Goal: Transaction & Acquisition: Download file/media

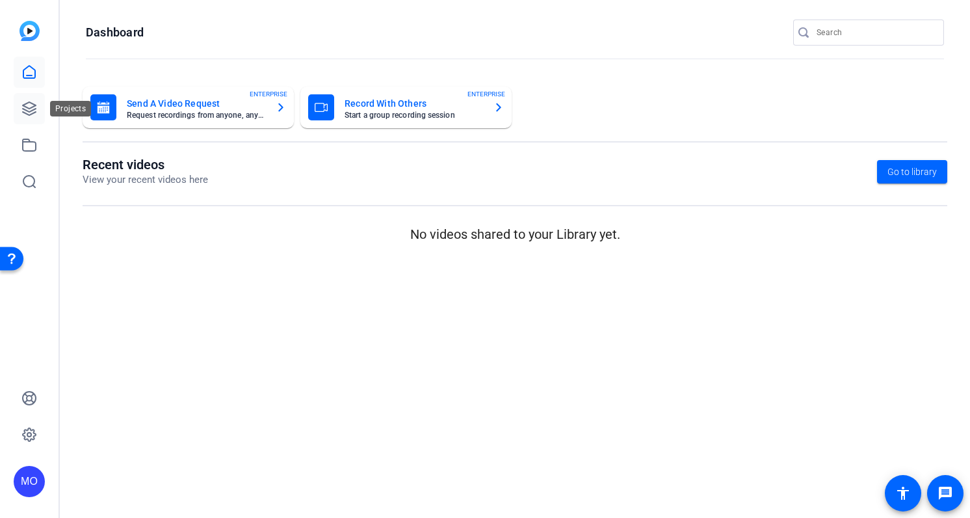
click at [26, 106] on icon at bounding box center [29, 109] width 16 height 16
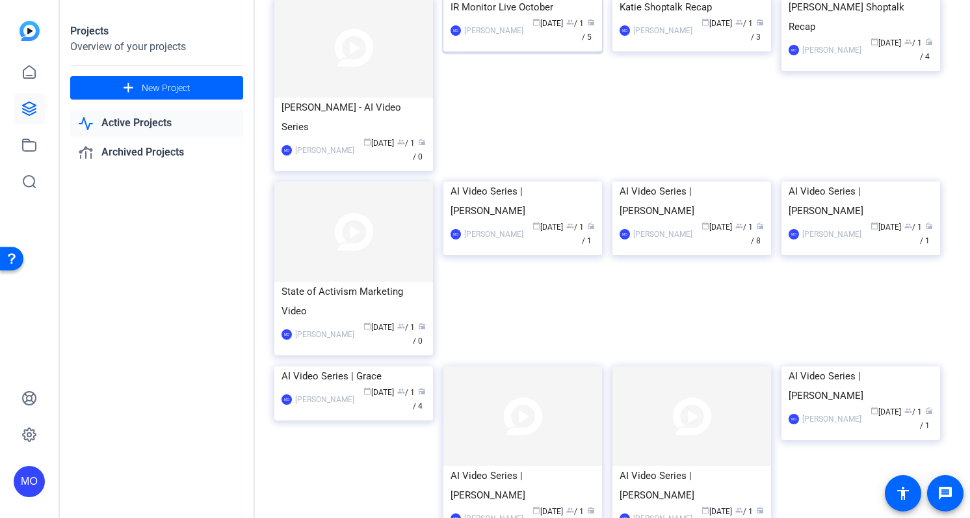
scroll to position [101, 0]
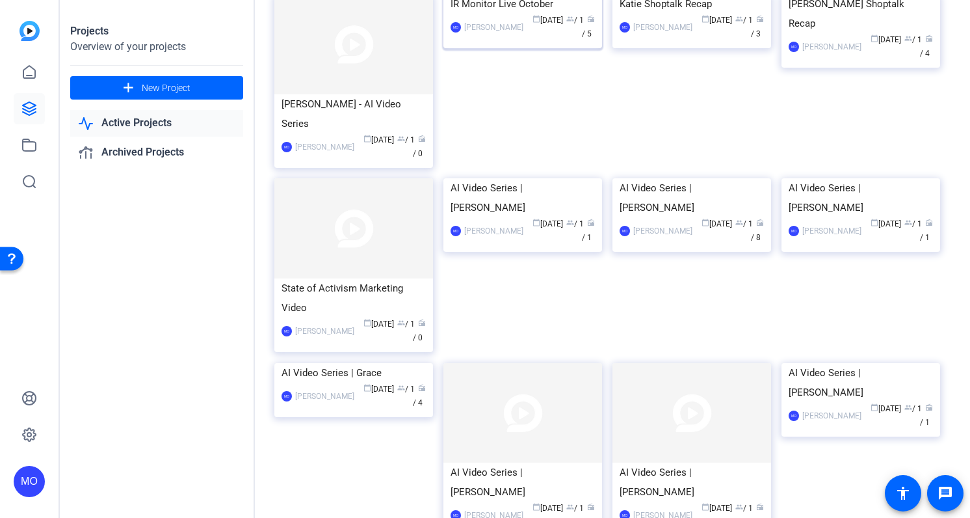
click at [482, 14] on div "IR Monitor Live October" at bounding box center [523, 4] width 144 height 20
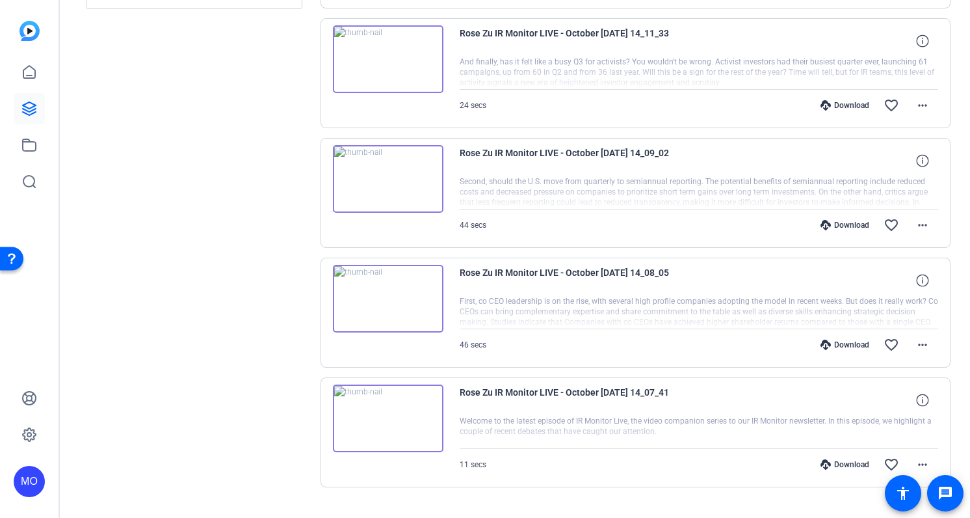
scroll to position [299, 0]
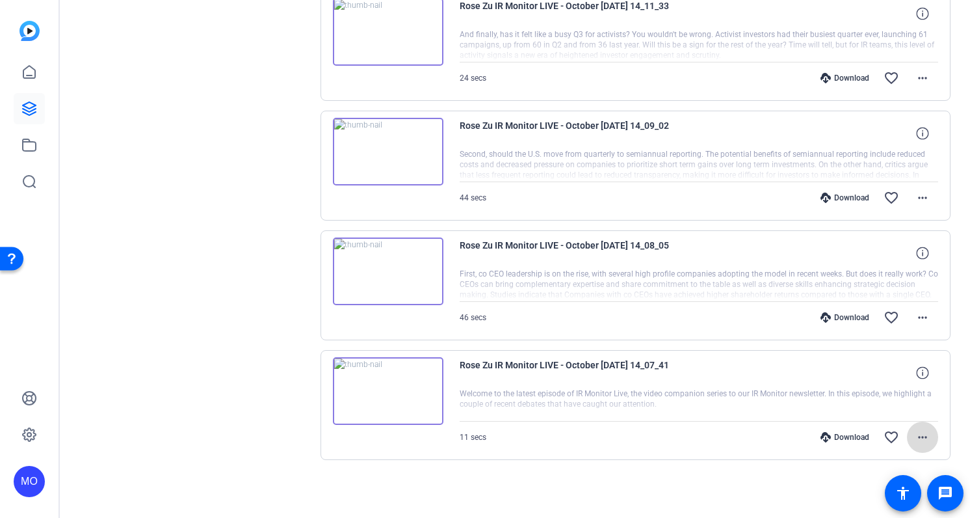
click at [927, 435] on mat-icon "more_horiz" at bounding box center [923, 437] width 16 height 16
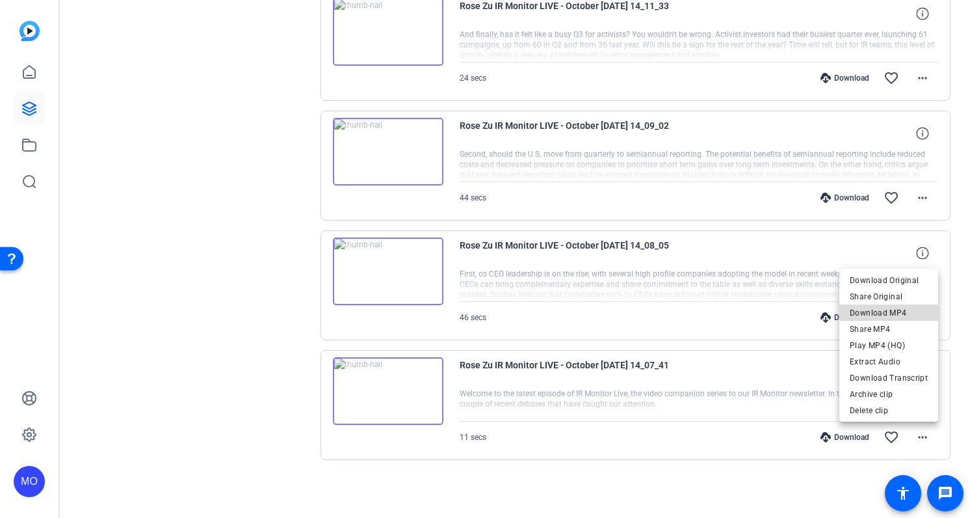
click at [899, 310] on span "Download MP4" at bounding box center [889, 313] width 78 height 16
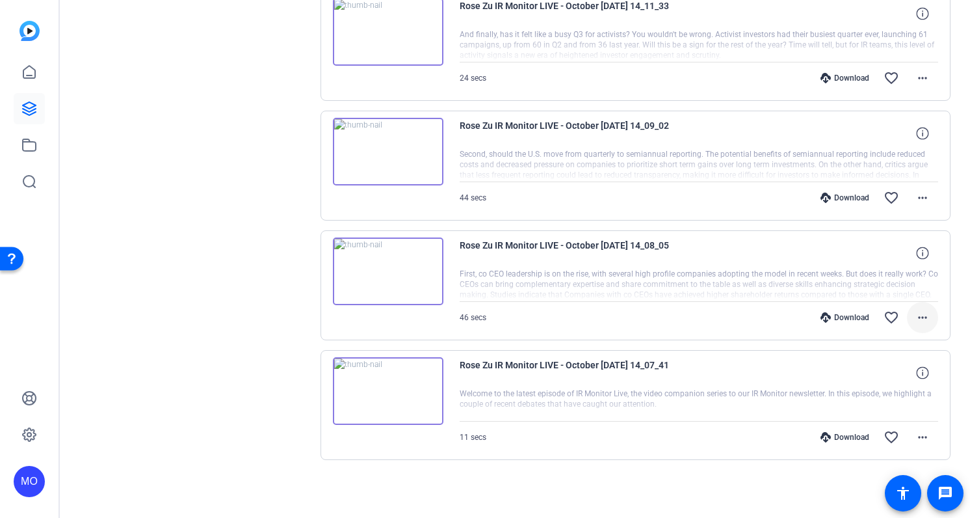
click at [916, 314] on mat-icon "more_horiz" at bounding box center [923, 318] width 16 height 16
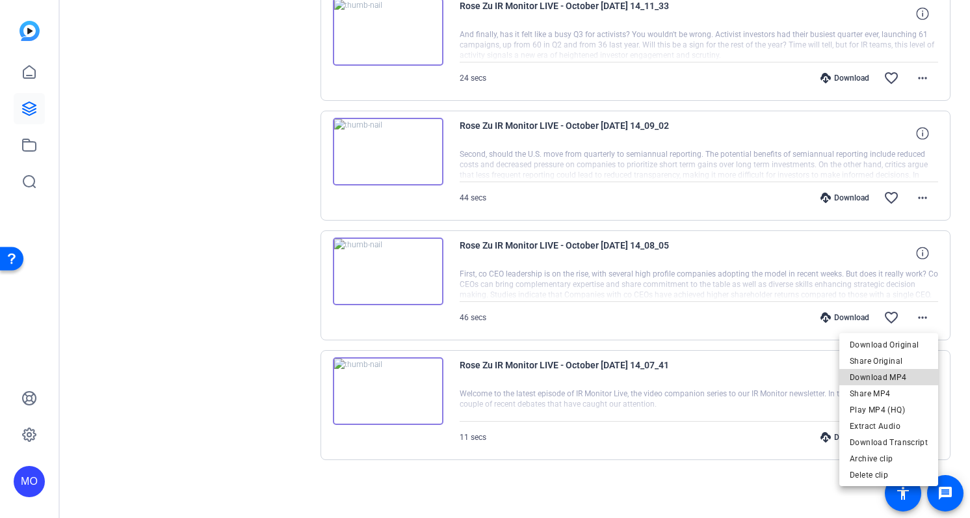
click at [892, 378] on span "Download MP4" at bounding box center [889, 377] width 78 height 16
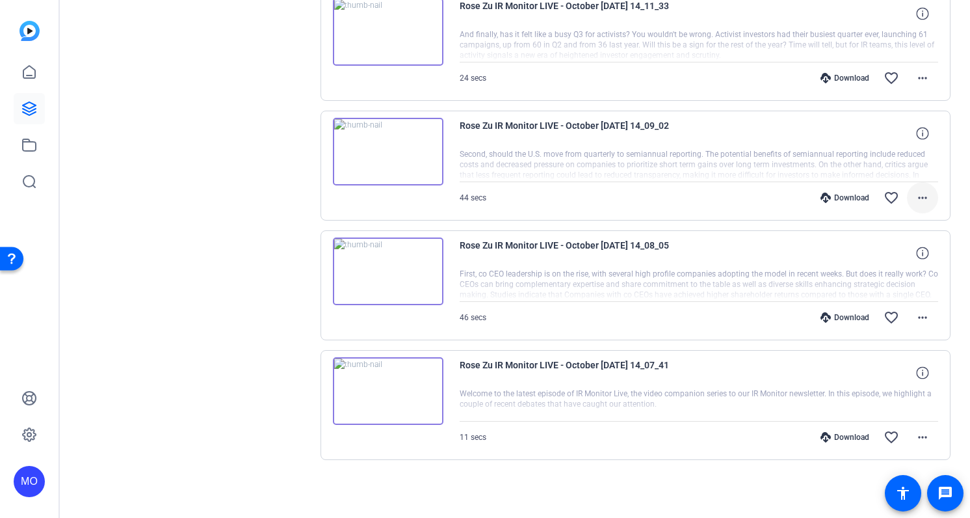
click at [923, 202] on mat-icon "more_horiz" at bounding box center [923, 198] width 16 height 16
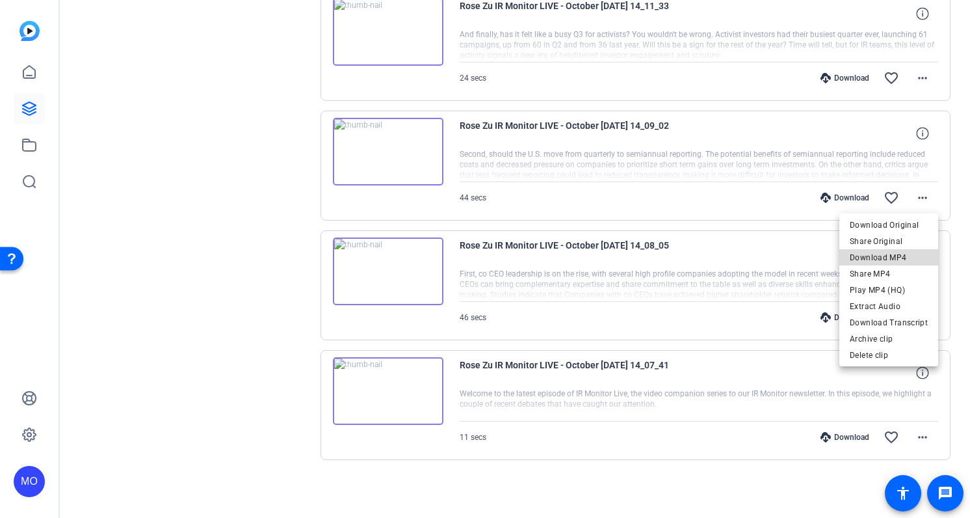
click at [904, 256] on span "Download MP4" at bounding box center [889, 258] width 78 height 16
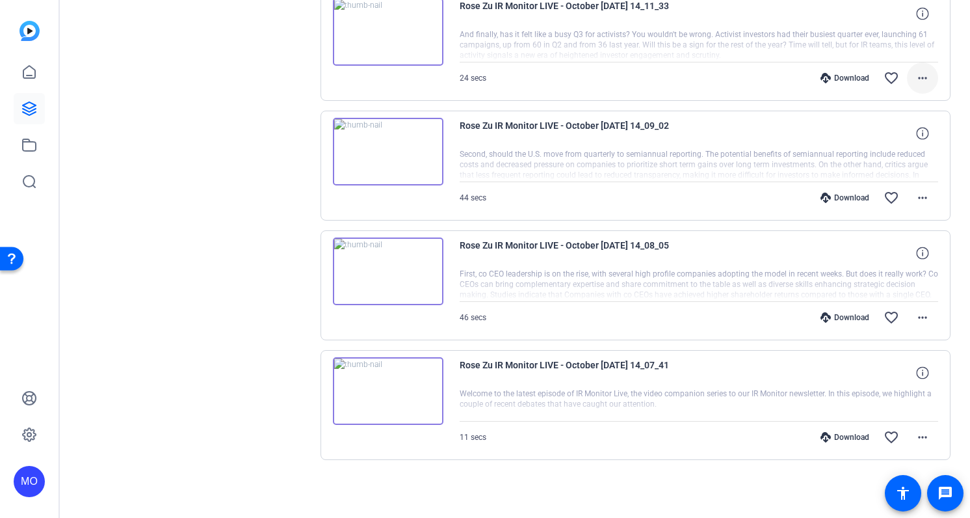
click at [919, 82] on mat-icon "more_horiz" at bounding box center [923, 78] width 16 height 16
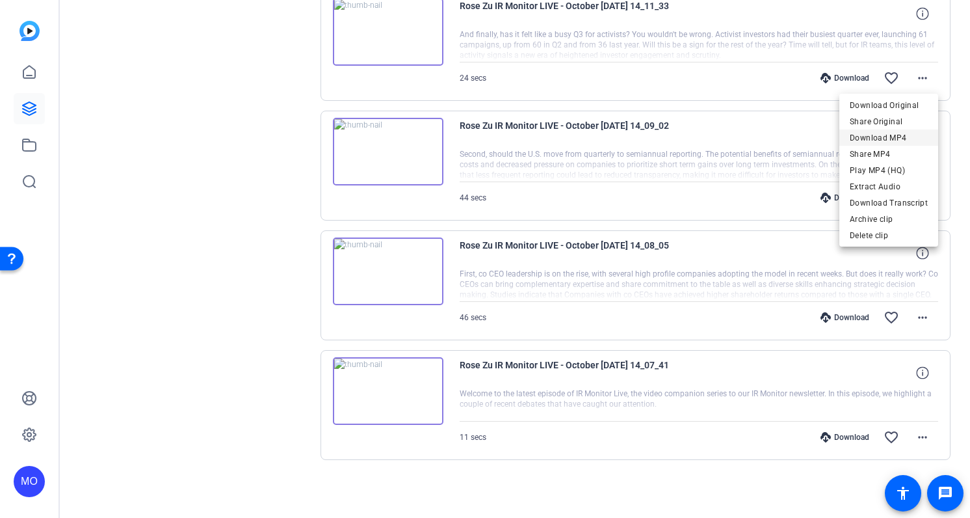
click at [901, 136] on span "Download MP4" at bounding box center [889, 138] width 78 height 16
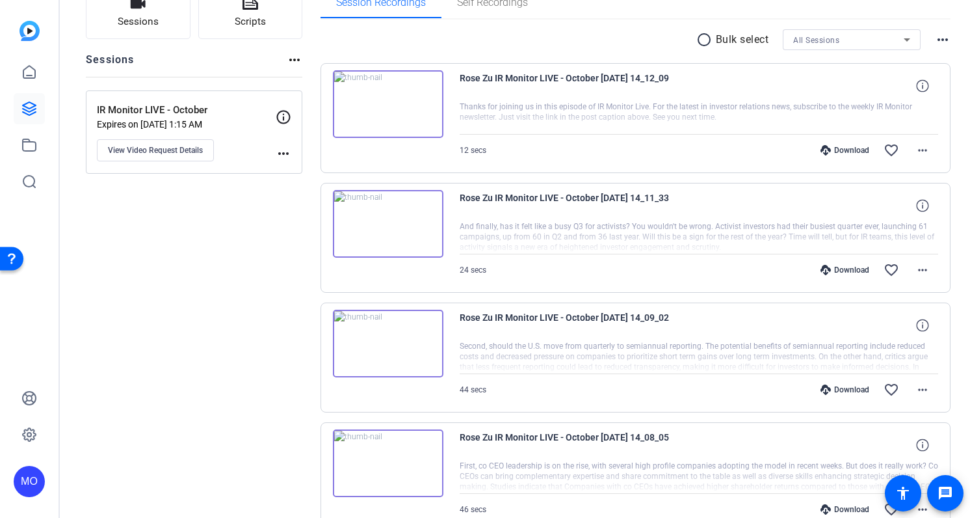
scroll to position [107, 0]
click at [925, 146] on mat-icon "more_horiz" at bounding box center [923, 151] width 16 height 16
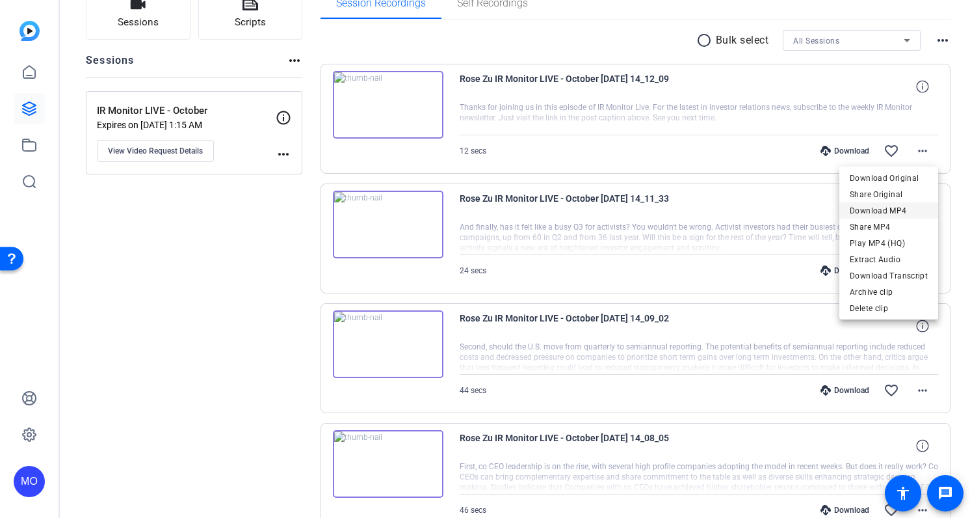
click at [898, 211] on span "Download MP4" at bounding box center [889, 211] width 78 height 16
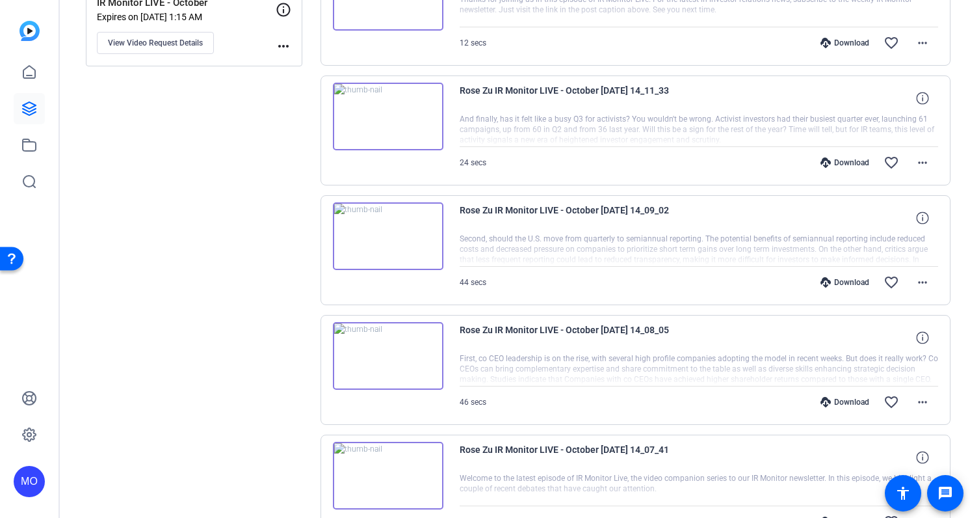
scroll to position [214, 0]
